Goal: Information Seeking & Learning: Get advice/opinions

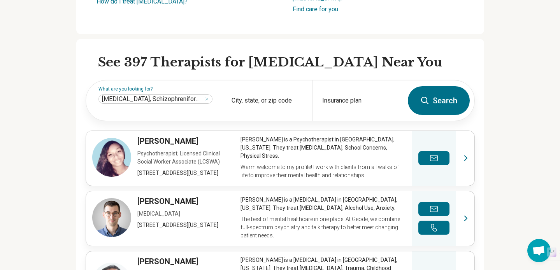
scroll to position [213, 0]
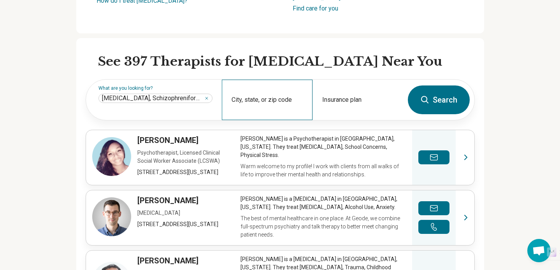
click at [276, 99] on div "City, state, or zip code" at bounding box center [267, 100] width 91 height 40
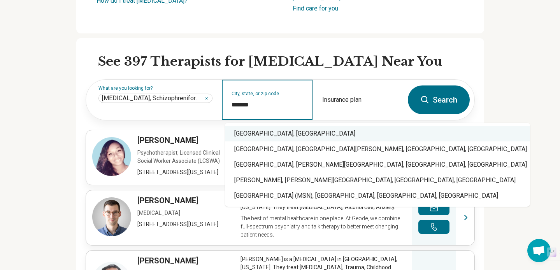
click at [280, 132] on div "Madison, WI" at bounding box center [377, 134] width 305 height 16
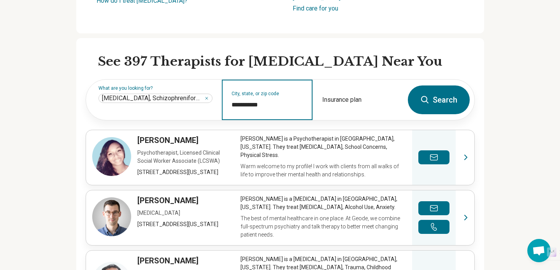
type input "**********"
click at [447, 102] on button "Search" at bounding box center [439, 100] width 62 height 29
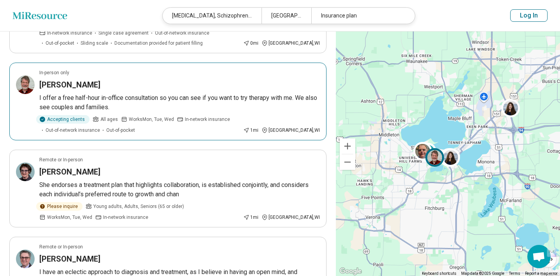
scroll to position [324, 0]
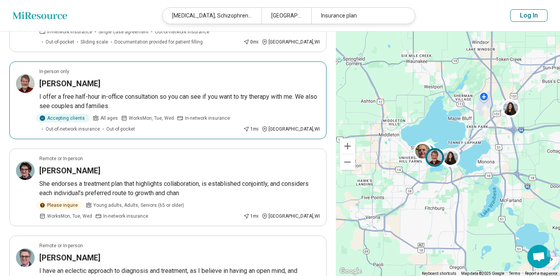
click at [226, 95] on p "I offer a free half-hour in-office consultation so you can see if you want to t…" at bounding box center [179, 101] width 280 height 19
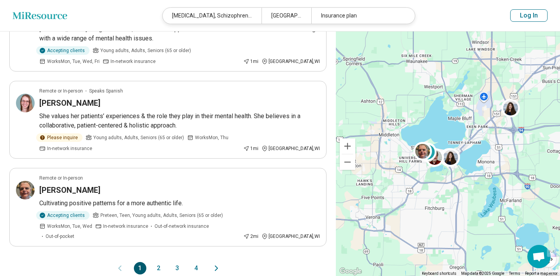
scroll to position [732, 0]
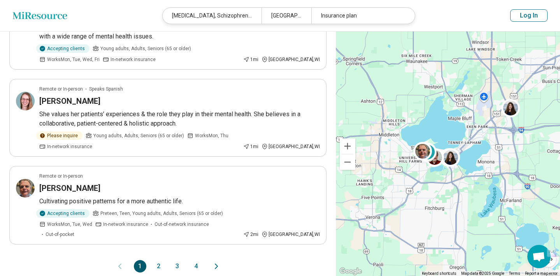
click at [156, 260] on button "2" at bounding box center [158, 266] width 12 height 12
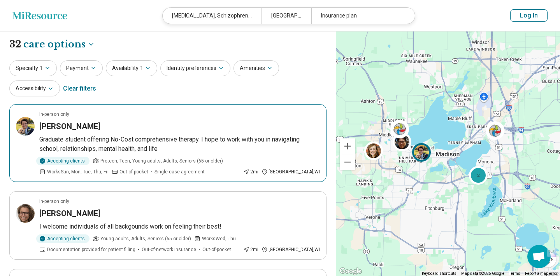
click at [240, 123] on div "Jack Hawley" at bounding box center [179, 126] width 280 height 11
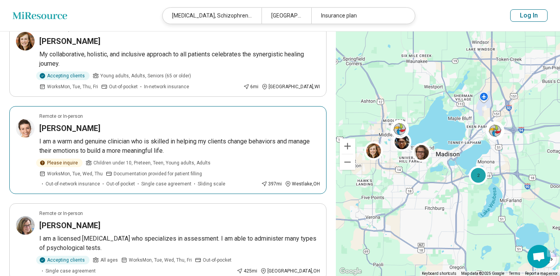
scroll to position [665, 0]
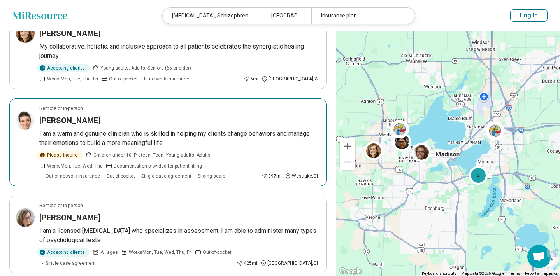
click at [187, 148] on article "Remote or In-person Arianna Constantakes I am a warm and genuine clinician who …" at bounding box center [167, 142] width 317 height 88
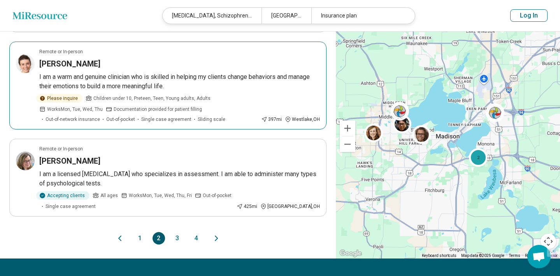
scroll to position [722, 0]
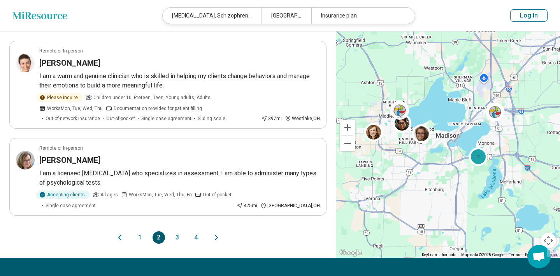
click at [176, 235] on button "3" at bounding box center [177, 237] width 12 height 12
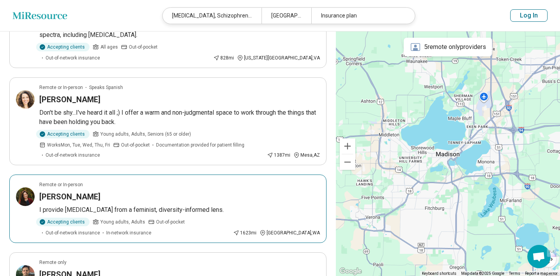
scroll to position [0, 0]
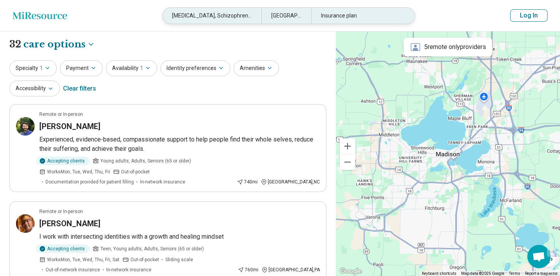
click at [227, 18] on div "[MEDICAL_DATA], Schizophreniform and Brief [MEDICAL_DATA]" at bounding box center [212, 16] width 99 height 16
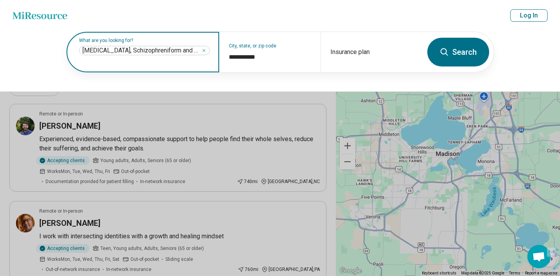
click at [176, 50] on span "[MEDICAL_DATA], Schizophreniform and Brief [MEDICAL_DATA]" at bounding box center [140, 51] width 117 height 8
click at [462, 56] on button "Search" at bounding box center [458, 52] width 62 height 29
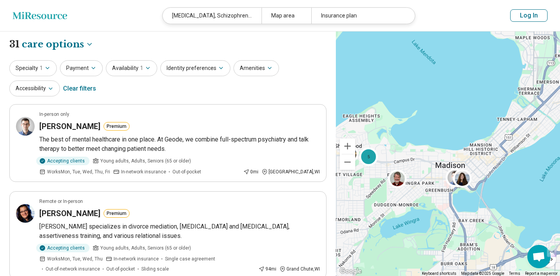
drag, startPoint x: 527, startPoint y: 133, endPoint x: 398, endPoint y: 125, distance: 129.0
click at [398, 126] on div "5" at bounding box center [448, 154] width 224 height 245
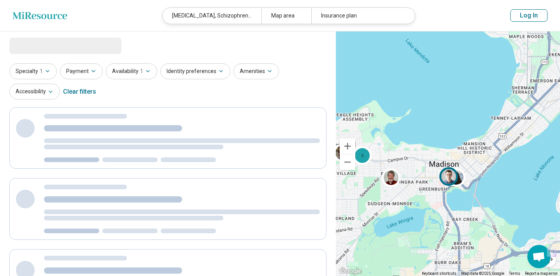
select select "***"
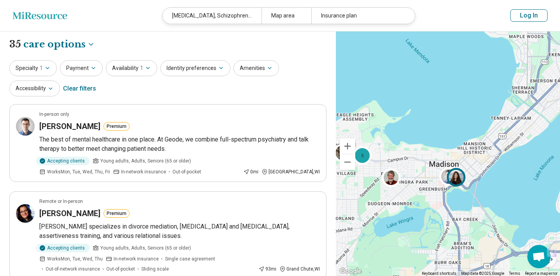
click at [462, 177] on img at bounding box center [456, 177] width 19 height 19
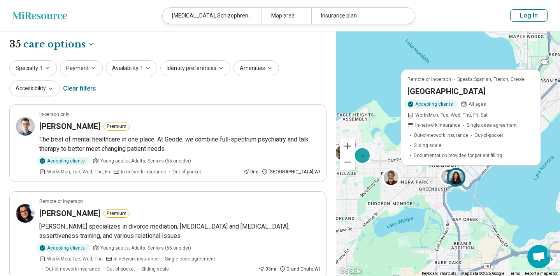
click at [462, 178] on img at bounding box center [456, 177] width 19 height 19
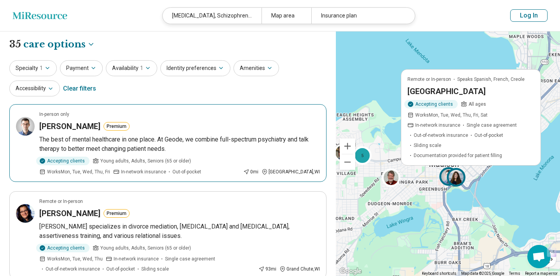
click at [444, 177] on img at bounding box center [448, 176] width 19 height 19
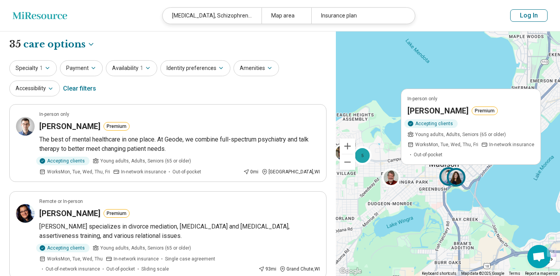
click at [462, 179] on img at bounding box center [456, 177] width 19 height 19
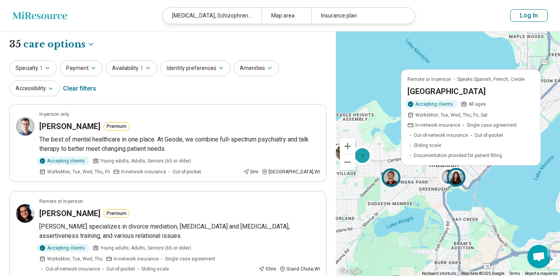
click at [397, 175] on img at bounding box center [391, 177] width 19 height 19
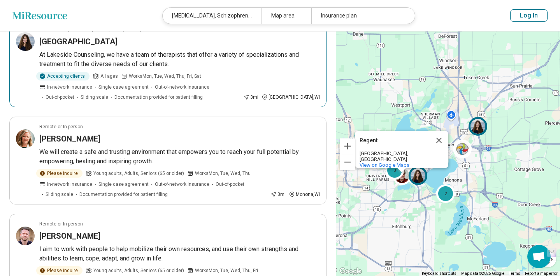
scroll to position [343, 0]
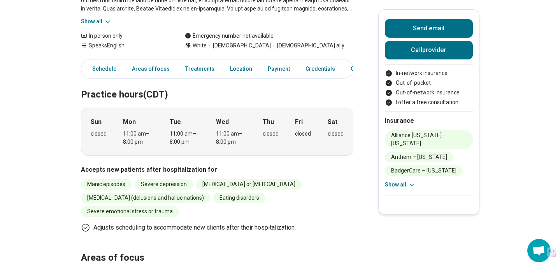
scroll to position [146, 0]
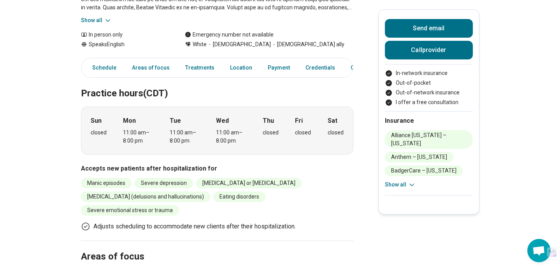
click at [173, 200] on li "[MEDICAL_DATA] (delusions and hallucinations)" at bounding box center [145, 197] width 129 height 11
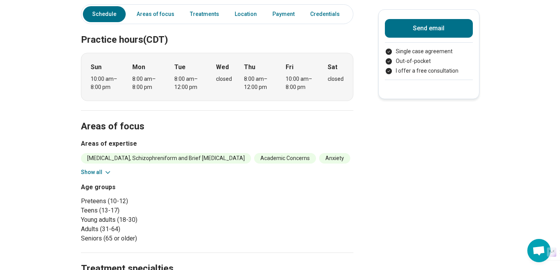
scroll to position [202, 0]
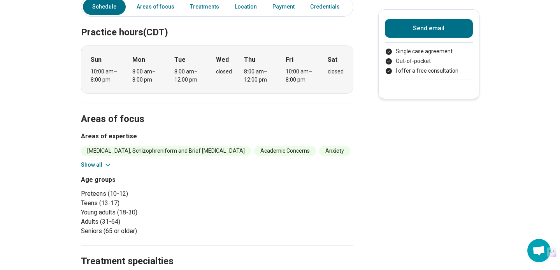
click at [110, 161] on icon at bounding box center [108, 165] width 8 height 8
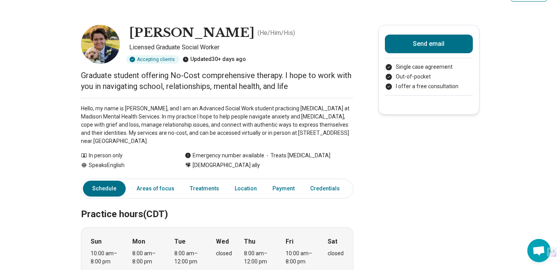
scroll to position [0, 0]
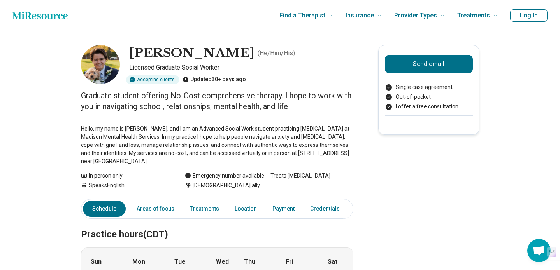
click at [110, 73] on img at bounding box center [100, 64] width 39 height 39
click at [148, 52] on h1 "[PERSON_NAME]" at bounding box center [191, 53] width 125 height 16
click at [110, 52] on img at bounding box center [100, 64] width 39 height 39
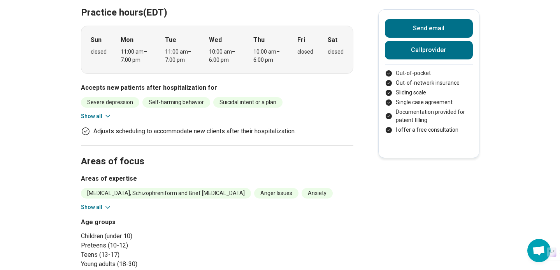
scroll to position [177, 0]
click at [107, 203] on icon at bounding box center [108, 207] width 8 height 8
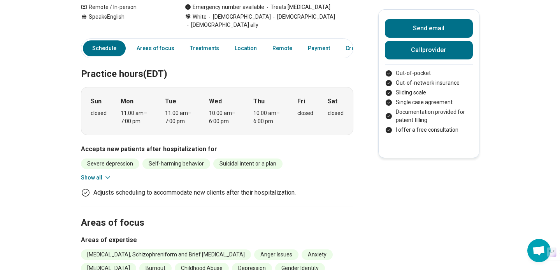
scroll to position [0, 0]
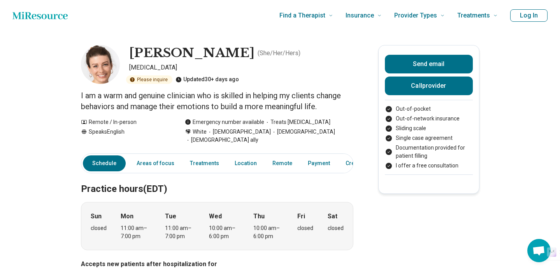
click at [179, 56] on h1 "Arianna Constantakes" at bounding box center [191, 53] width 125 height 16
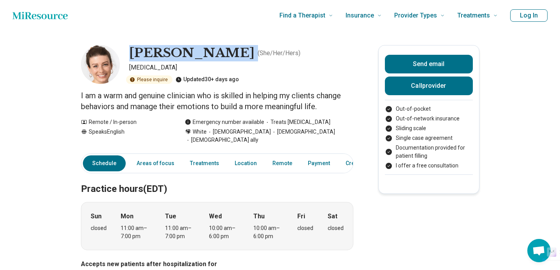
click at [179, 56] on h1 "Arianna Constantakes" at bounding box center [191, 53] width 125 height 16
copy h1 "Arianna Constantakes"
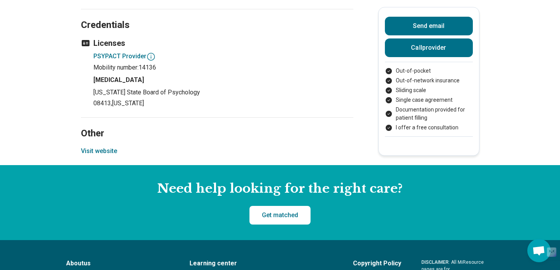
scroll to position [889, 0]
